Goal: Task Accomplishment & Management: Complete application form

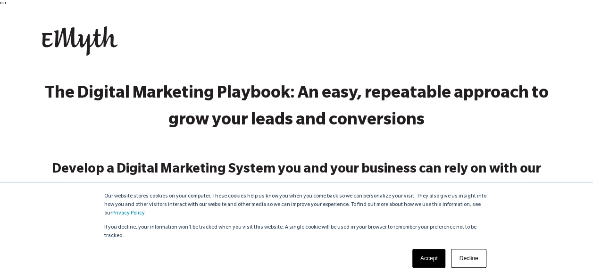
click at [424, 257] on link "Accept" at bounding box center [428, 258] width 33 height 19
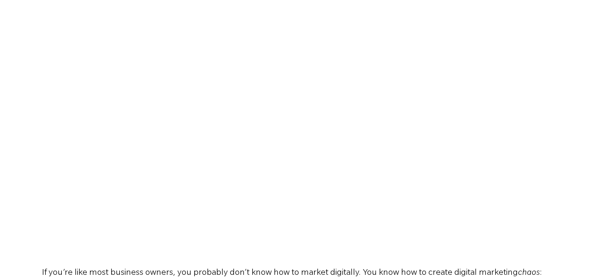
scroll to position [490, 0]
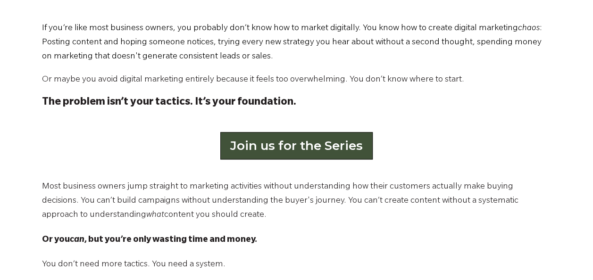
click at [301, 148] on link "Join us for the Series" at bounding box center [296, 145] width 152 height 27
click at [271, 151] on link "Join us for the Series" at bounding box center [296, 145] width 152 height 27
click at [299, 150] on link "Join us for the Series" at bounding box center [296, 145] width 152 height 27
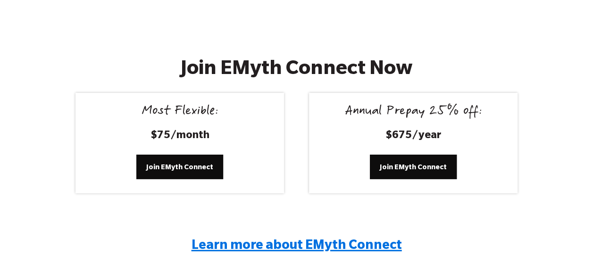
scroll to position [1754, 0]
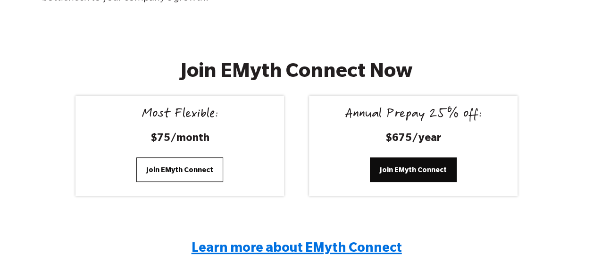
click at [174, 169] on span "Join EMyth Connect" at bounding box center [179, 170] width 67 height 10
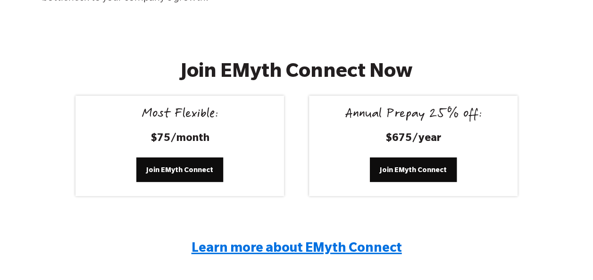
click at [592, 42] on div "Join EMyth Connect Now Most Flexible: $75/month Join EMyth Connect Annual Prepa…" at bounding box center [296, 167] width 593 height 277
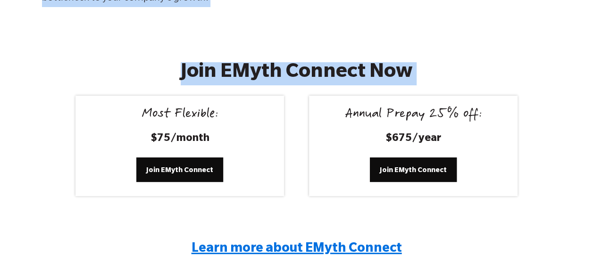
drag, startPoint x: 592, startPoint y: 42, endPoint x: 594, endPoint y: 25, distance: 16.7
drag, startPoint x: 594, startPoint y: 25, endPoint x: 541, endPoint y: 16, distance: 53.7
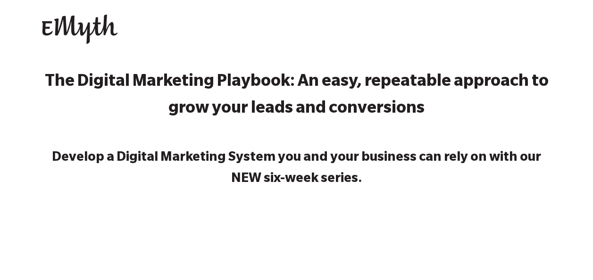
scroll to position [0, 0]
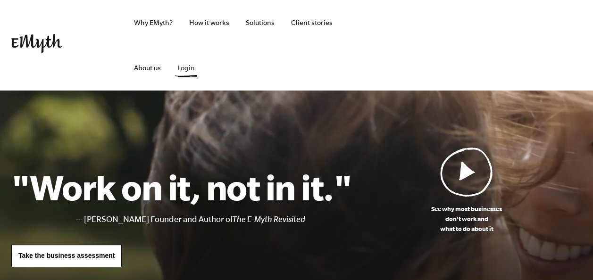
click at [186, 66] on link "Login" at bounding box center [186, 67] width 33 height 45
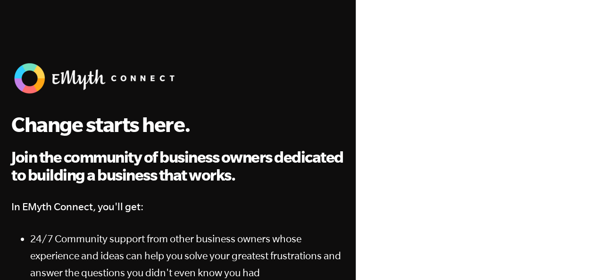
click at [366, 124] on div at bounding box center [474, 188] width 218 height 282
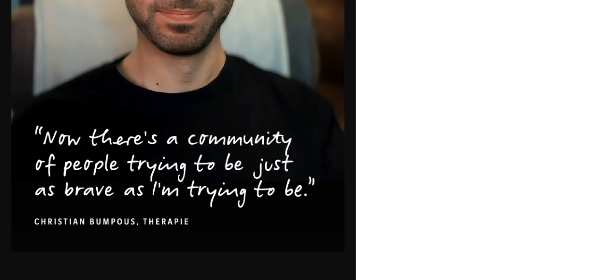
scroll to position [480, 0]
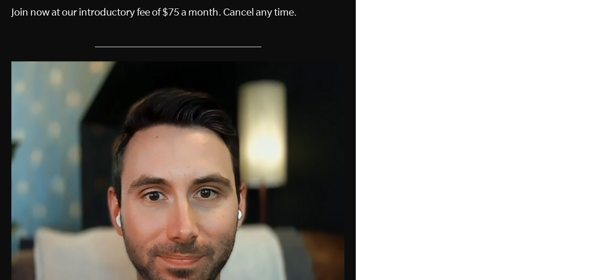
click at [591, 62] on div at bounding box center [474, 23] width 237 height 1006
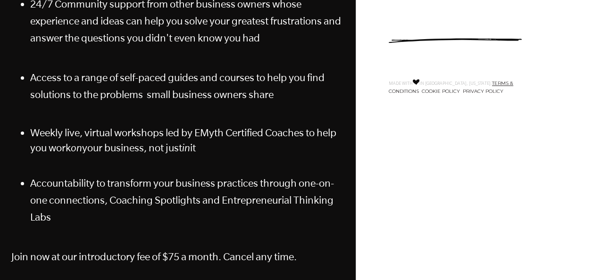
scroll to position [0, 0]
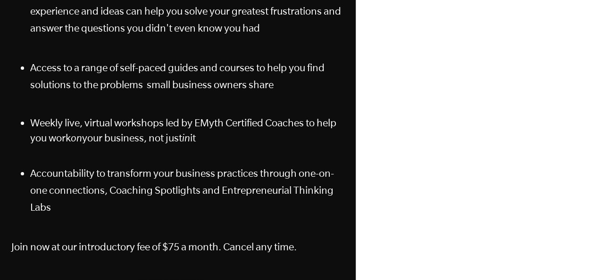
scroll to position [490, 0]
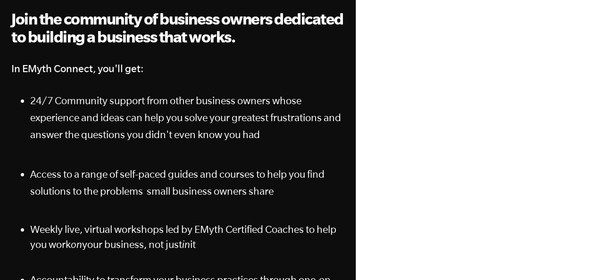
scroll to position [15, 0]
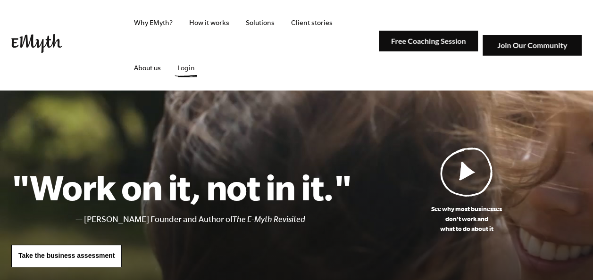
click at [186, 69] on link "Login" at bounding box center [186, 67] width 33 height 45
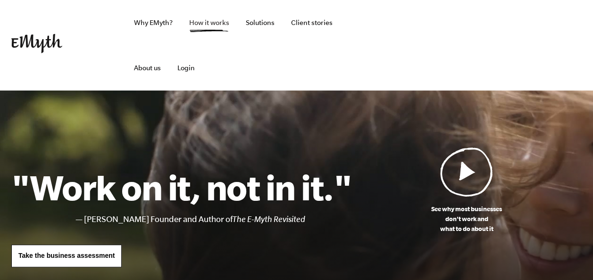
click at [194, 23] on link "How it works" at bounding box center [209, 22] width 55 height 45
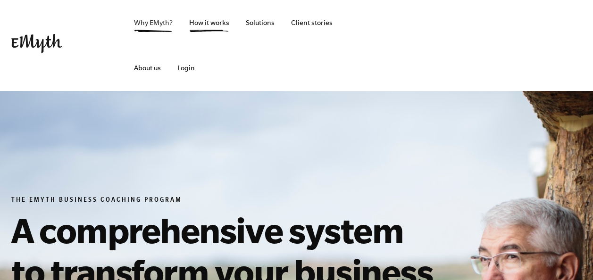
click at [152, 24] on link "Why EMyth?" at bounding box center [153, 22] width 54 height 45
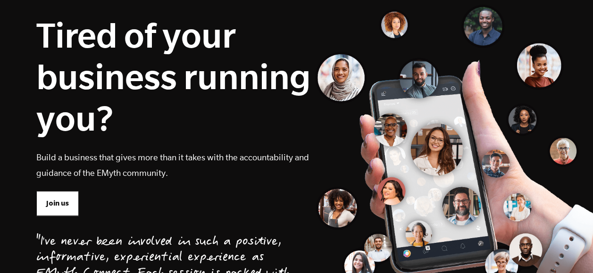
scroll to position [134, 0]
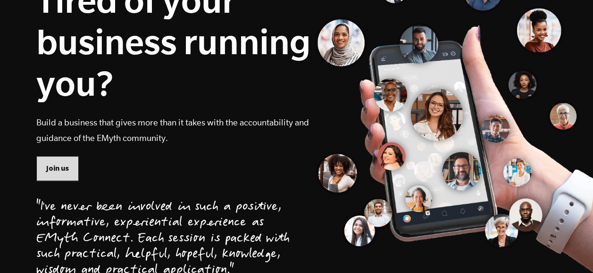
click at [57, 166] on span "Join us" at bounding box center [57, 168] width 23 height 10
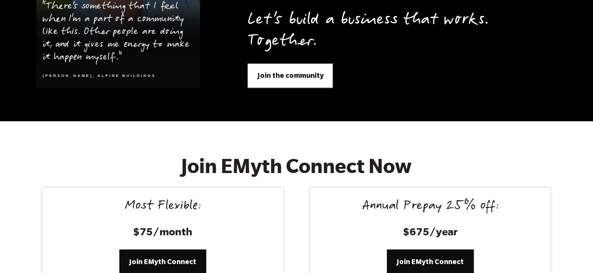
scroll to position [3884, 0]
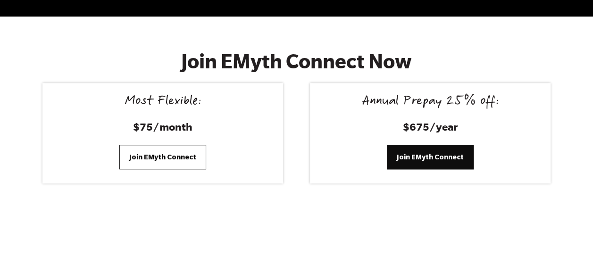
click at [154, 152] on span "Join EMyth Connect" at bounding box center [162, 157] width 67 height 10
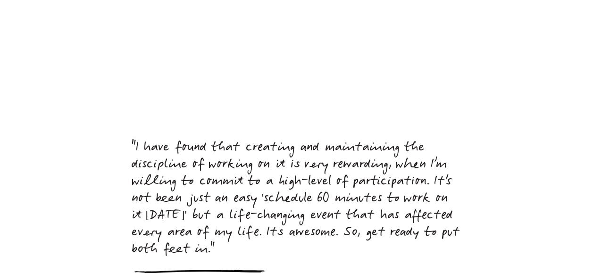
scroll to position [4229, 0]
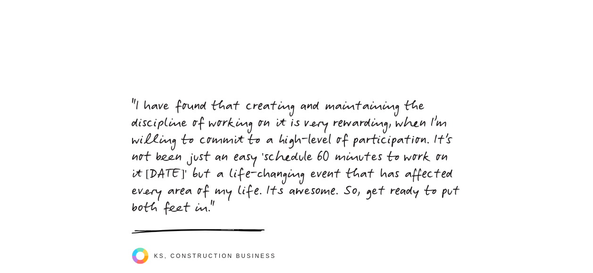
click at [227, 187] on p ""I have found that creating and maintaining the discipline of working on it is …" at bounding box center [297, 158] width 330 height 119
click at [229, 185] on span ""I have found that creating and maintaining the discipline of working on it is …" at bounding box center [296, 158] width 328 height 120
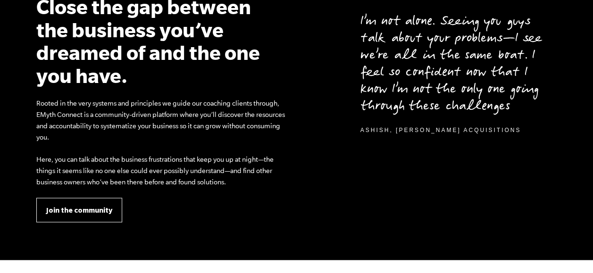
scroll to position [891, 0]
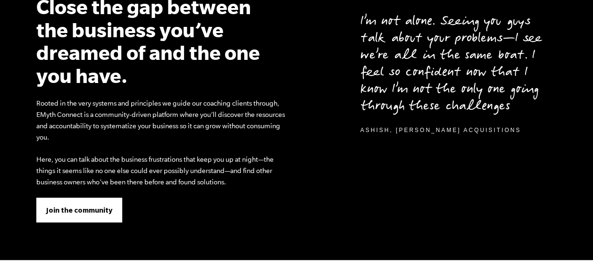
click at [62, 217] on link "Join the community" at bounding box center [79, 210] width 86 height 25
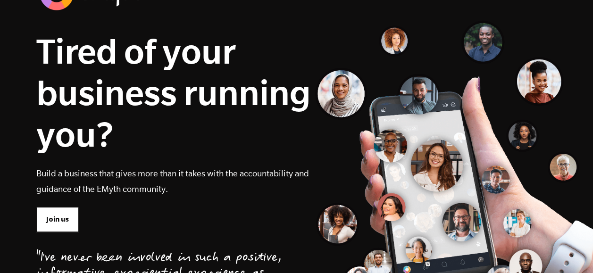
scroll to position [0, 0]
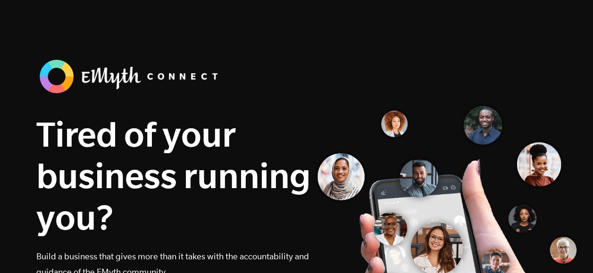
click at [105, 109] on div "Tired of your business running you? Build a business that gives more than it ta…" at bounding box center [173, 194] width 274 height 191
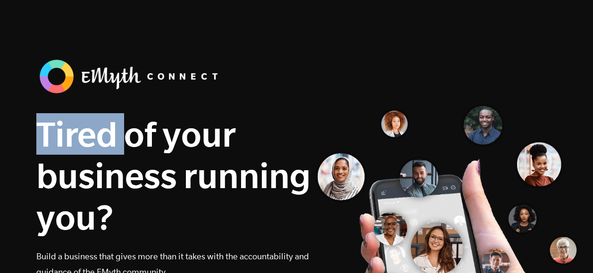
click at [105, 109] on div "Tired of your business running you? Build a business that gives more than it ta…" at bounding box center [173, 194] width 274 height 191
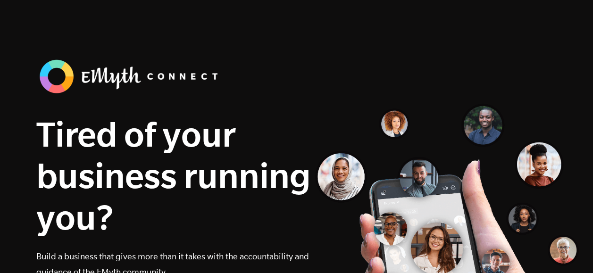
drag, startPoint x: 592, startPoint y: 31, endPoint x: 596, endPoint y: 63, distance: 32.7
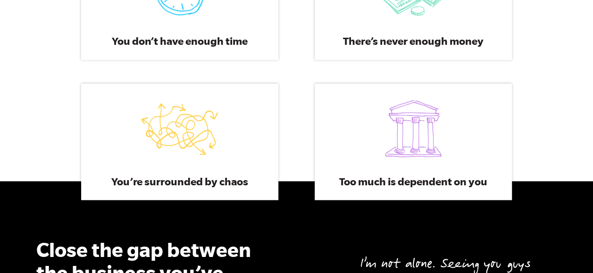
scroll to position [651, 0]
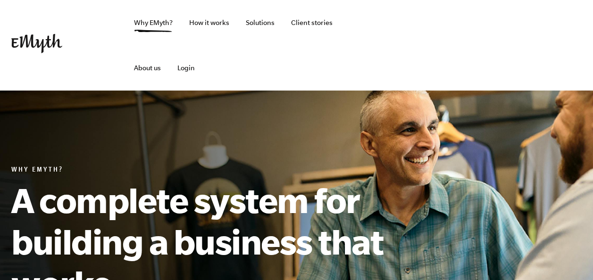
click at [202, 21] on link "How it works" at bounding box center [209, 22] width 55 height 45
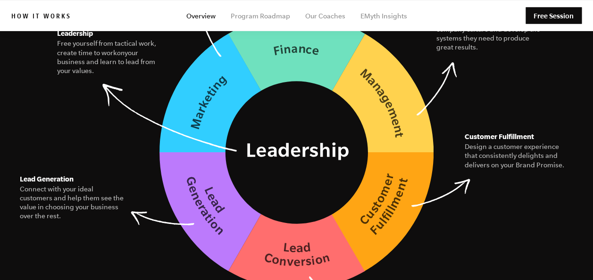
scroll to position [1471, 0]
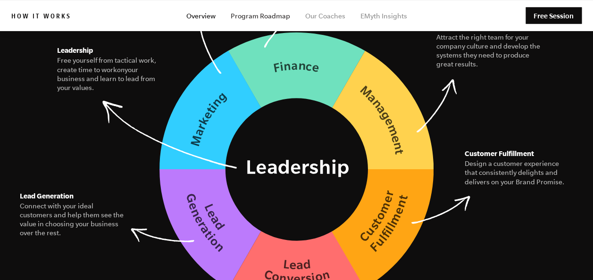
click at [255, 14] on link "Program Roadmap" at bounding box center [260, 16] width 59 height 8
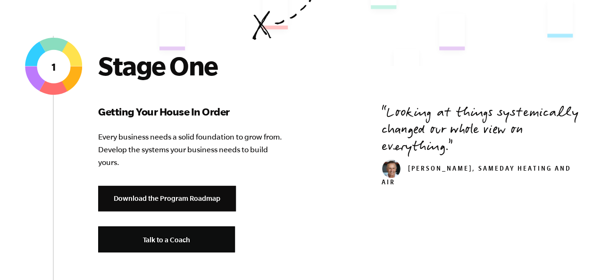
scroll to position [377, 0]
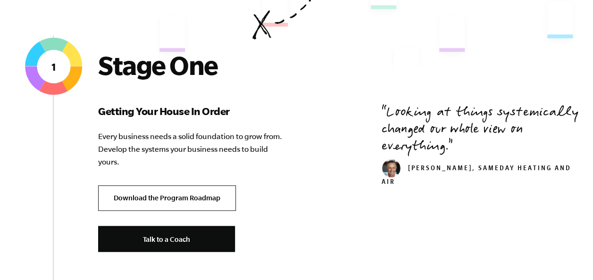
click at [164, 193] on link "Download the Program Roadmap" at bounding box center [167, 198] width 138 height 26
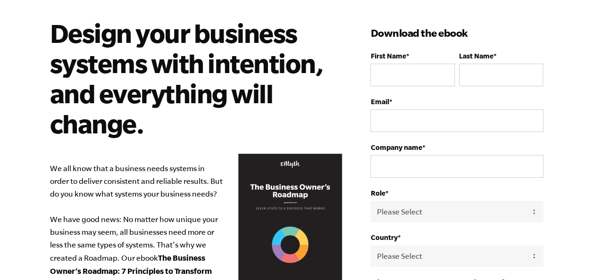
scroll to position [38, 0]
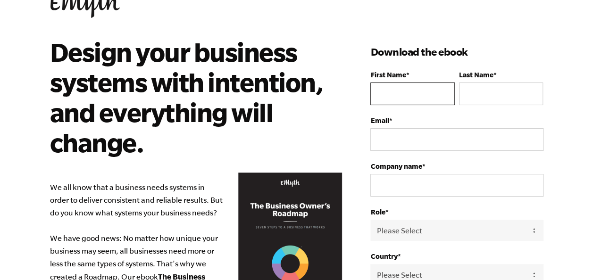
click at [383, 90] on input "First Name *" at bounding box center [412, 94] width 84 height 23
type input "Jamack"
type input "Simwaka"
type input "Jamack@sab.co.zm"
type input "Signet Consulting Ltd"
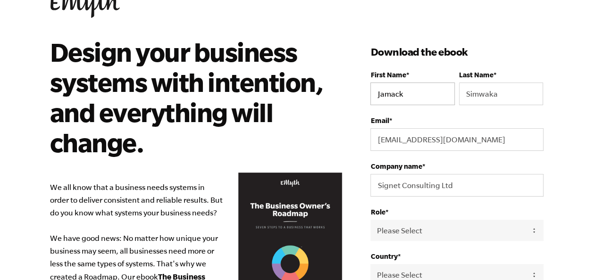
select select "Zambia"
type input "+260966374887"
click at [455, 183] on input "Signet Consulting Ltd" at bounding box center [456, 185] width 173 height 23
type input "S"
type input "Expedia Resources Limited"
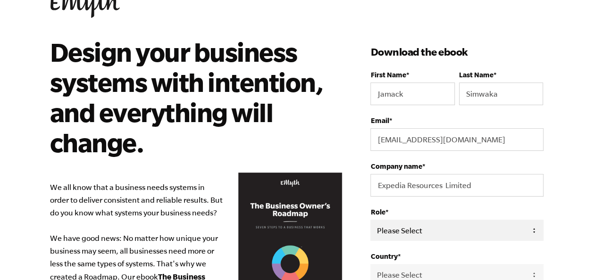
click at [534, 233] on select "Please Select Owner Partner / Co-Owner Executive Employee / Other" at bounding box center [456, 230] width 173 height 21
select select "Owner"
click at [370, 220] on select "Please Select Owner Partner / Co-Owner Executive Employee / Other" at bounding box center [456, 230] width 173 height 21
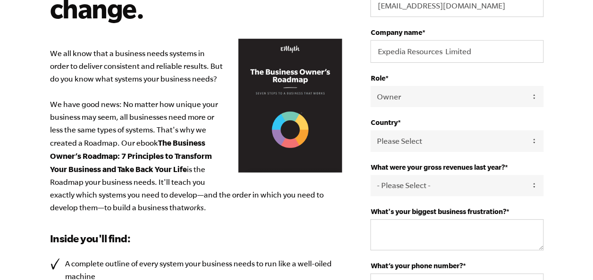
scroll to position [184, 0]
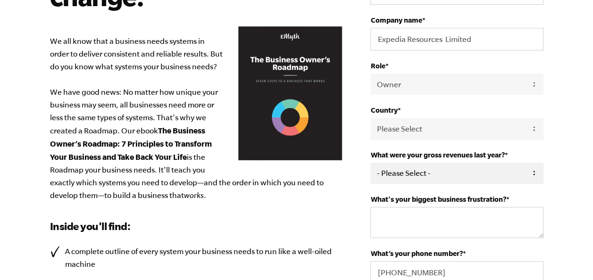
click at [483, 167] on select "- Please Select - 0-75K 76-150K 151-275K 276-500K 501-750K 751-1M 1-2.5M 2.5-5M…" at bounding box center [456, 173] width 173 height 21
select select "0-75K"
click at [370, 163] on select "- Please Select - 0-75K 76-150K 151-275K 276-500K 501-750K 751-1M 1-2.5M 2.5-5M…" at bounding box center [456, 173] width 173 height 21
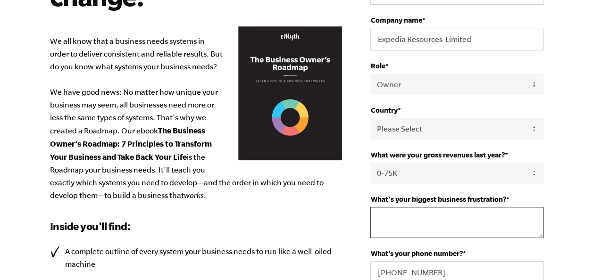
click at [515, 229] on textarea "What's your biggest business frustration? *" at bounding box center [456, 222] width 173 height 31
click at [403, 218] on textarea "Stagneted Growth" at bounding box center [456, 222] width 173 height 31
click at [467, 217] on textarea "Stagnated Growth" at bounding box center [456, 222] width 173 height 31
type textarea "S"
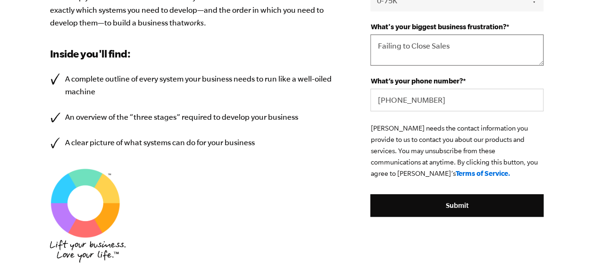
scroll to position [374, 0]
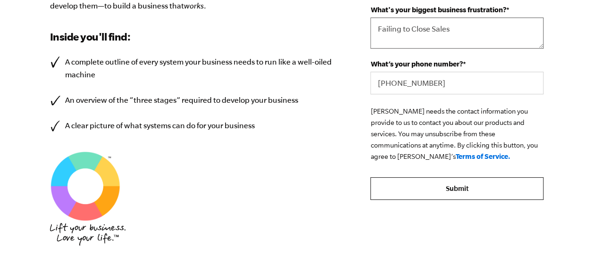
type textarea "Failing to Close Sales"
click at [464, 191] on input "Submit" at bounding box center [456, 188] width 173 height 23
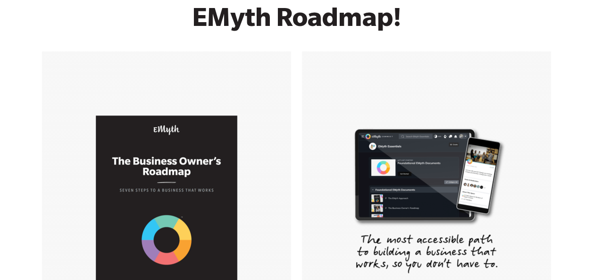
scroll to position [362, 0]
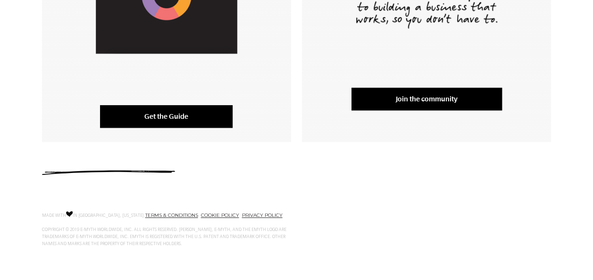
click at [166, 117] on link "Get the Guide" at bounding box center [166, 116] width 133 height 23
